Goal: Transaction & Acquisition: Purchase product/service

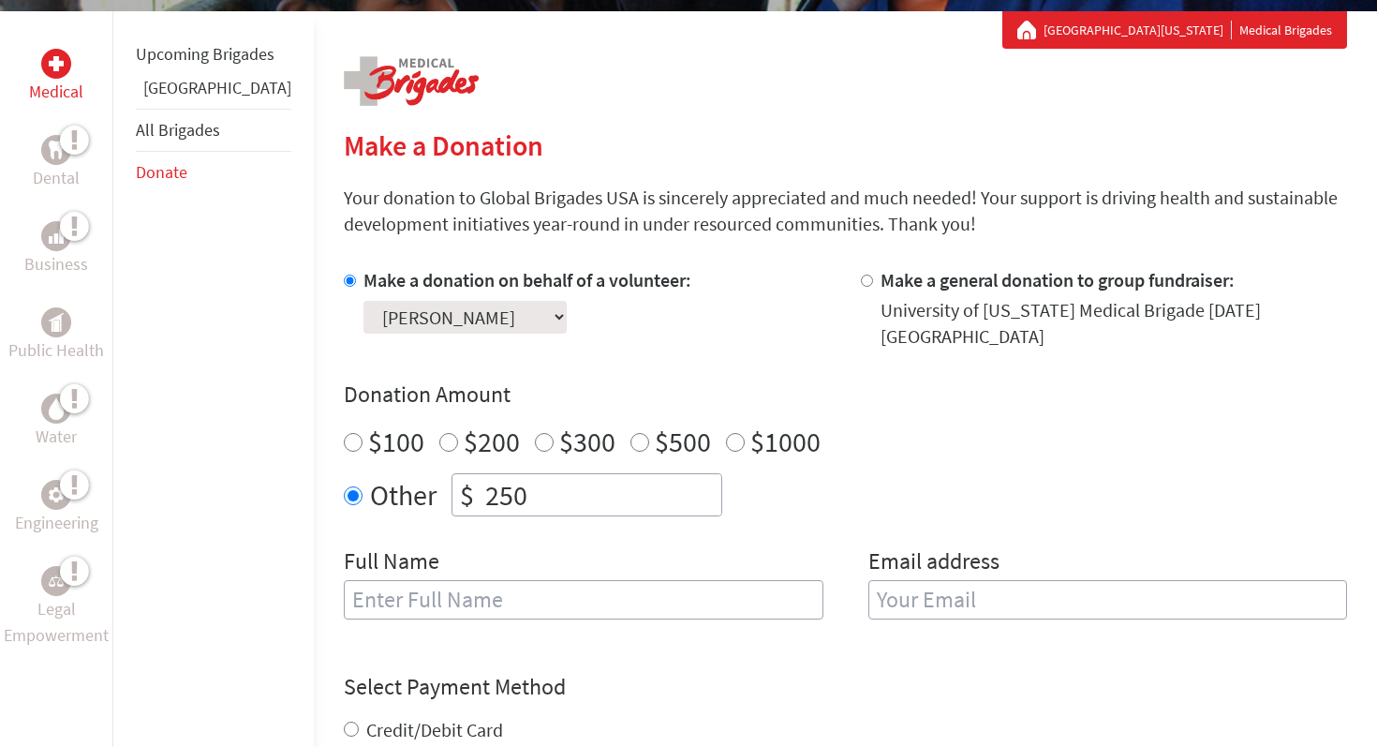
scroll to position [346, 0]
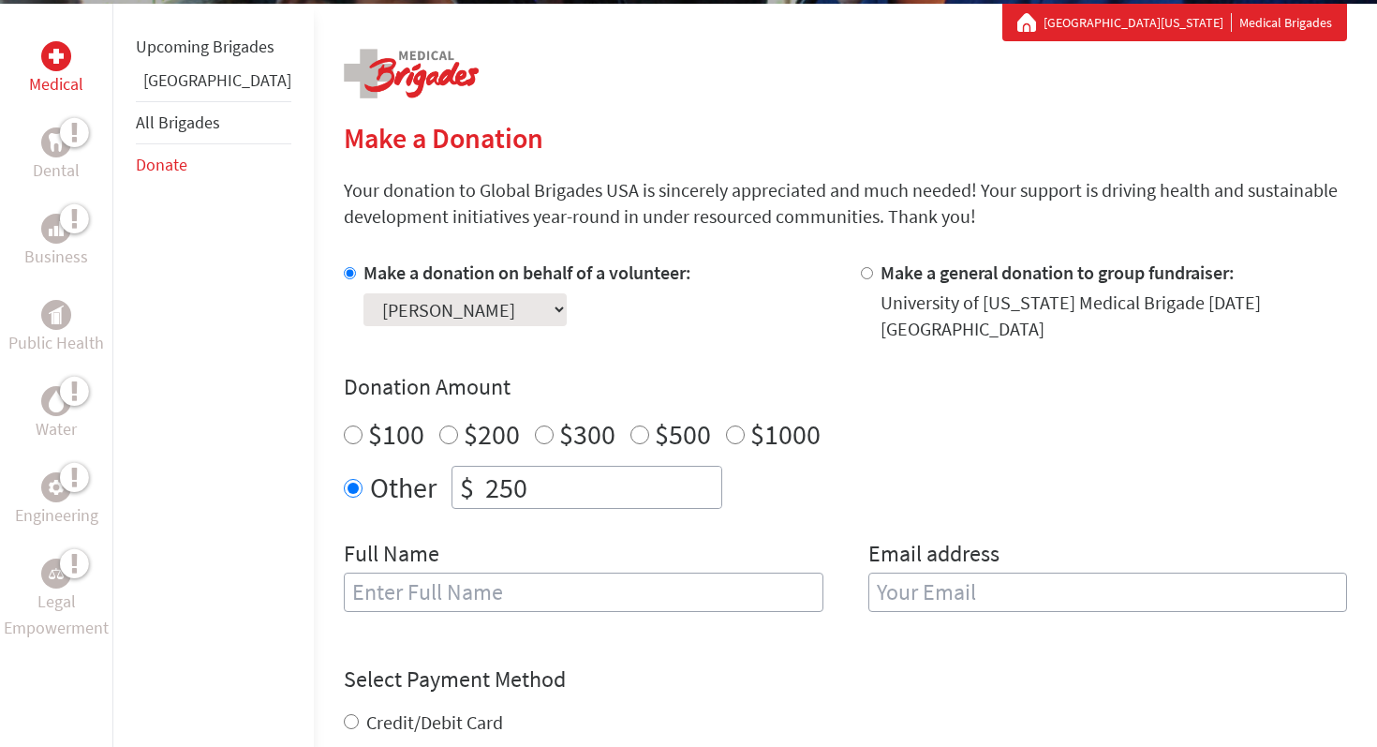
click at [556, 576] on input "text" at bounding box center [584, 591] width 480 height 39
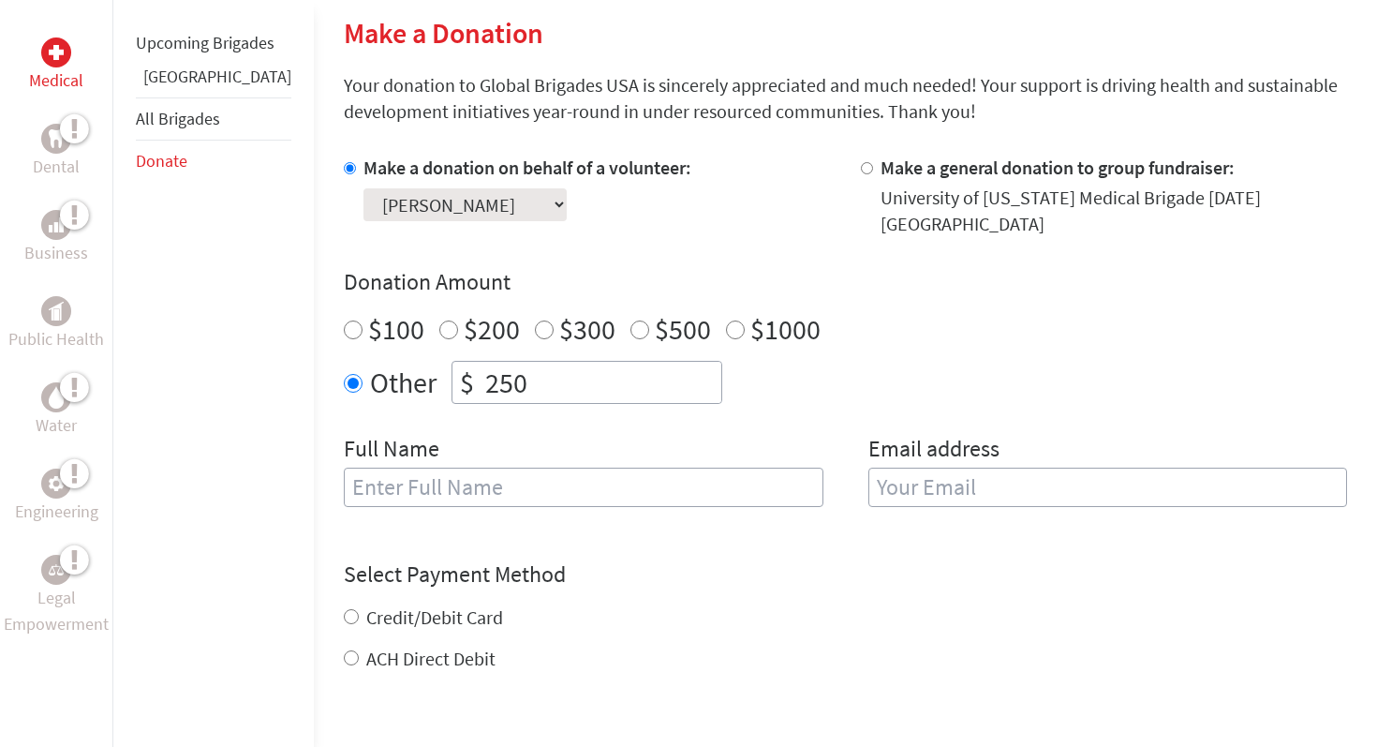
scroll to position [461, 0]
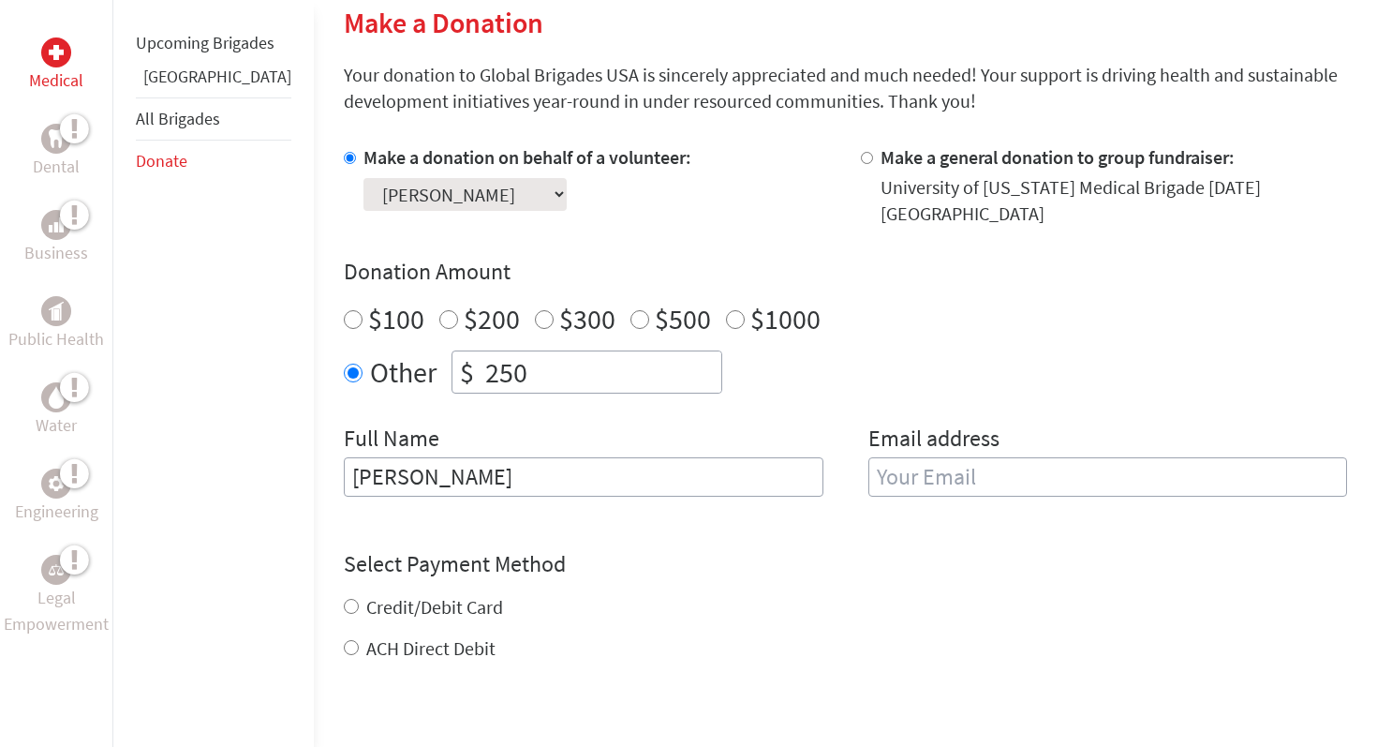
type input "[PERSON_NAME]"
click at [964, 464] on input "email" at bounding box center [1108, 476] width 480 height 39
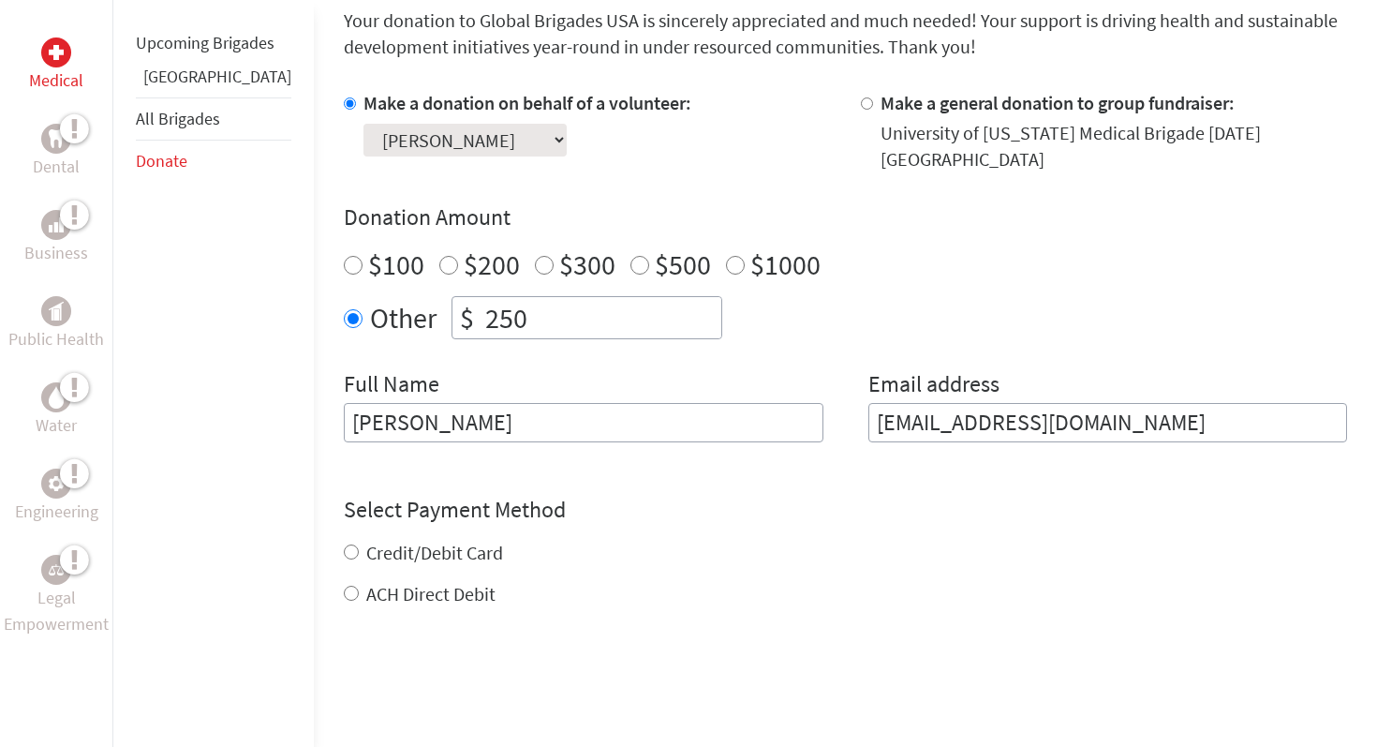
scroll to position [525, 0]
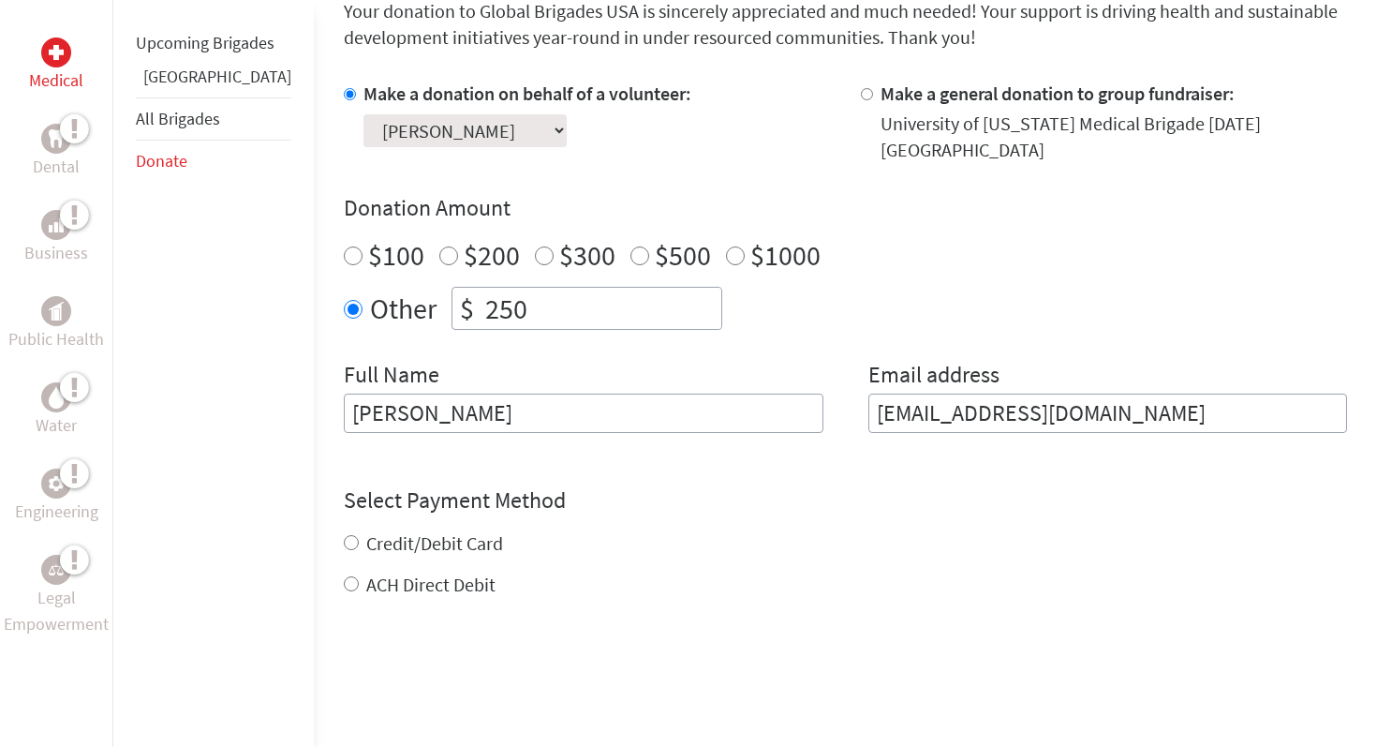
type input "[EMAIL_ADDRESS][DOMAIN_NAME]"
click at [423, 530] on div "Credit/Debit Card ACH Direct Debit" at bounding box center [845, 563] width 1003 height 67
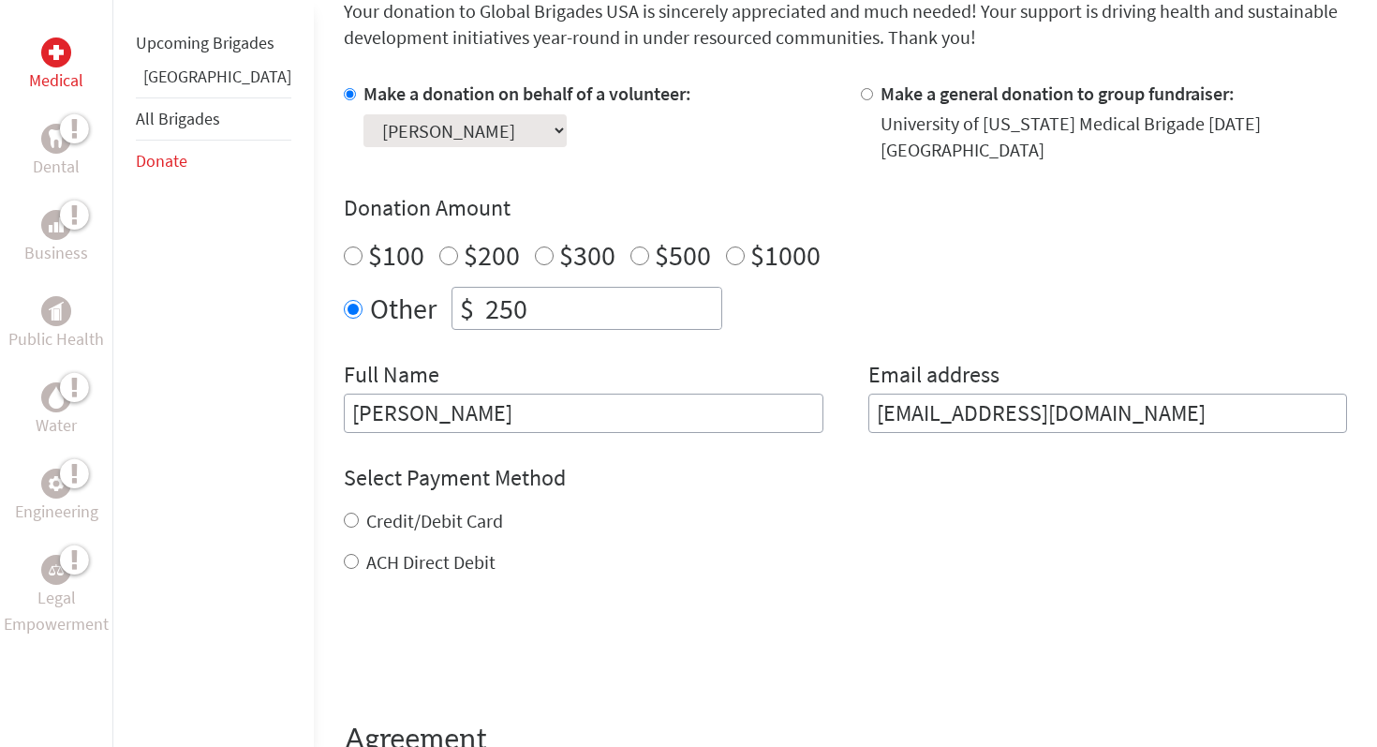
click at [397, 509] on label "Credit/Debit Card" at bounding box center [434, 520] width 137 height 23
click at [359, 512] on input "Credit/Debit Card" at bounding box center [351, 519] width 15 height 15
radio input "true"
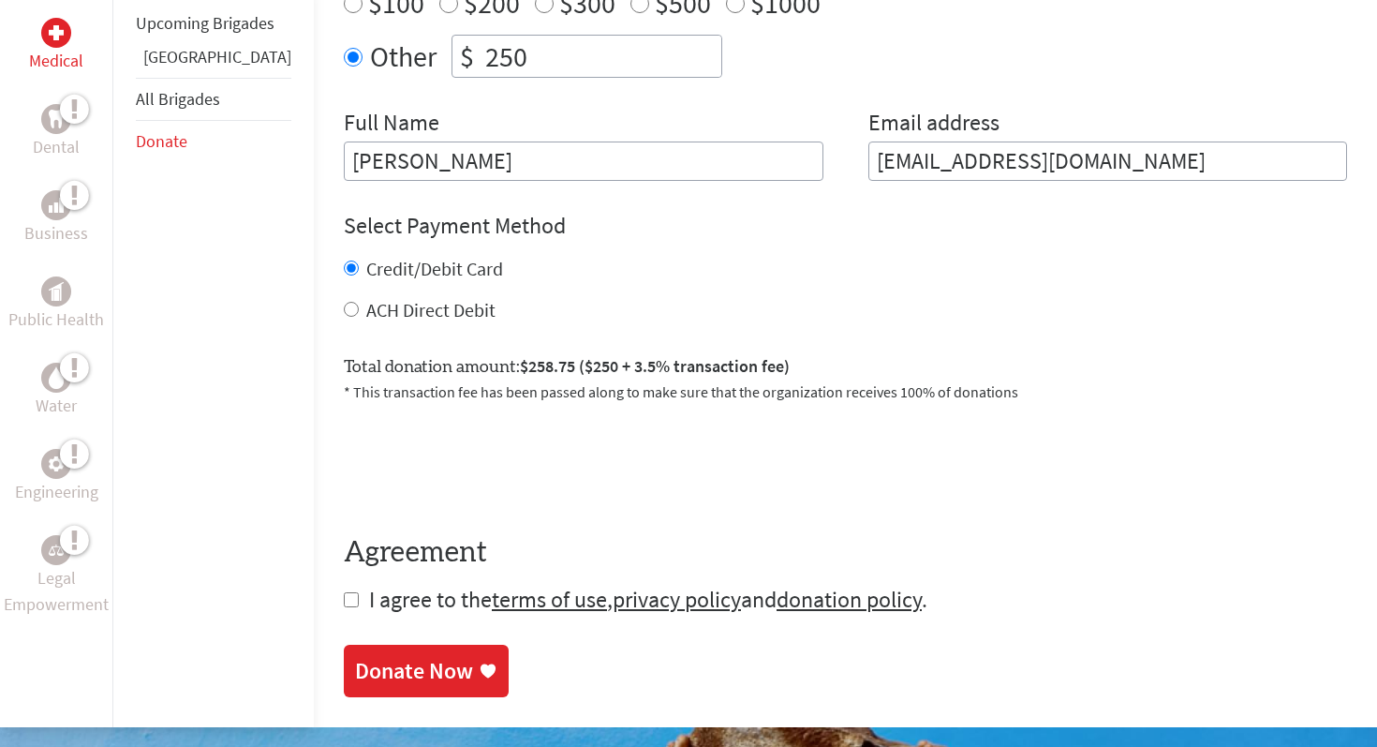
scroll to position [803, 0]
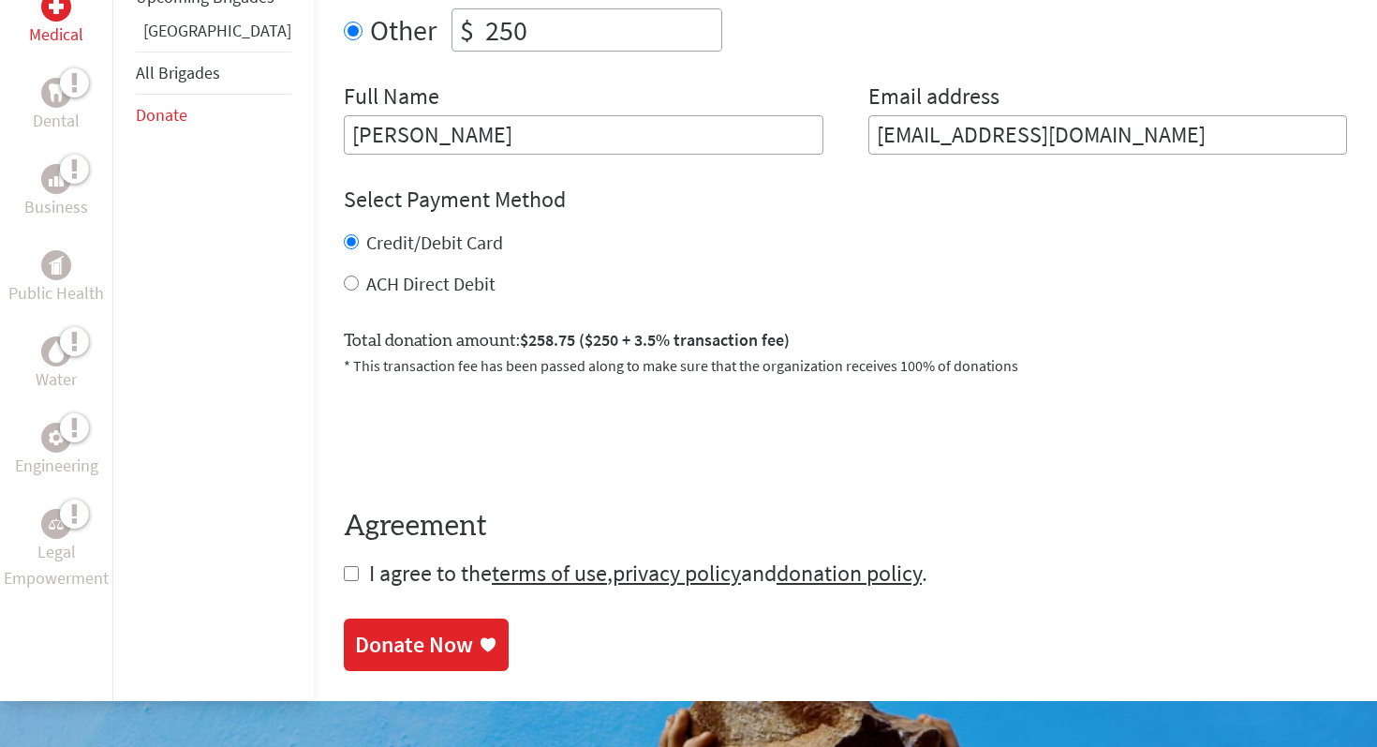
click at [344, 566] on input "checkbox" at bounding box center [351, 573] width 15 height 15
checkbox input "true"
click at [344, 597] on section "Make a Donation Your donation to Global Brigades USA is sincerely appreciated a…" at bounding box center [845, 167] width 1003 height 1007
click at [344, 620] on link "Donate Now" at bounding box center [426, 646] width 165 height 52
